Goal: Task Accomplishment & Management: Manage account settings

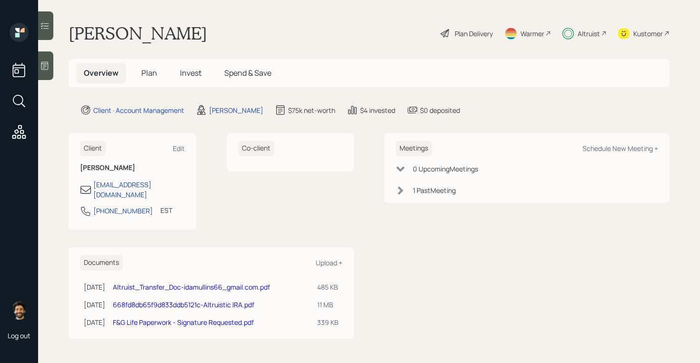
click at [188, 78] on span "Invest" at bounding box center [190, 73] width 21 height 10
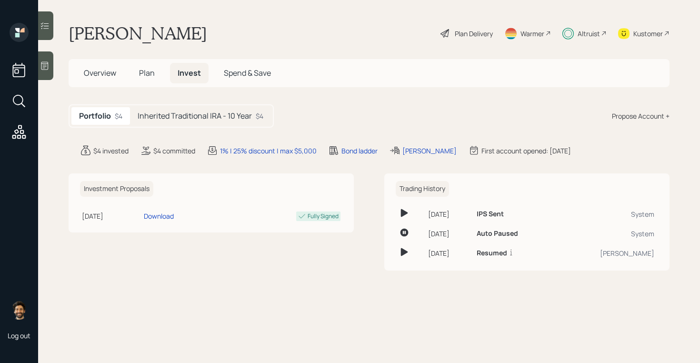
click at [191, 109] on div "Inherited Traditional IRA - 10 Year $4" at bounding box center [200, 116] width 141 height 18
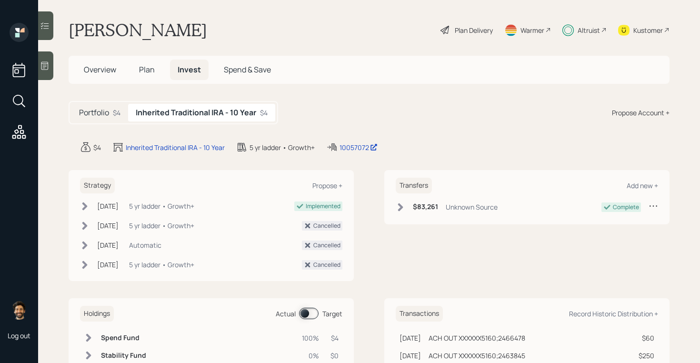
scroll to position [1, 0]
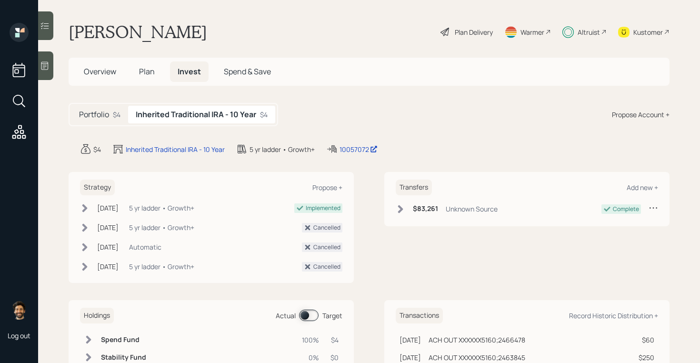
click at [148, 69] on span "Plan" at bounding box center [147, 71] width 16 height 10
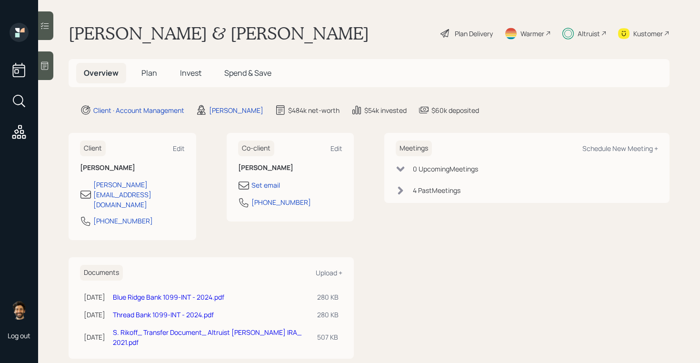
click at [184, 72] on span "Invest" at bounding box center [190, 73] width 21 height 10
